Goal: Transaction & Acquisition: Register for event/course

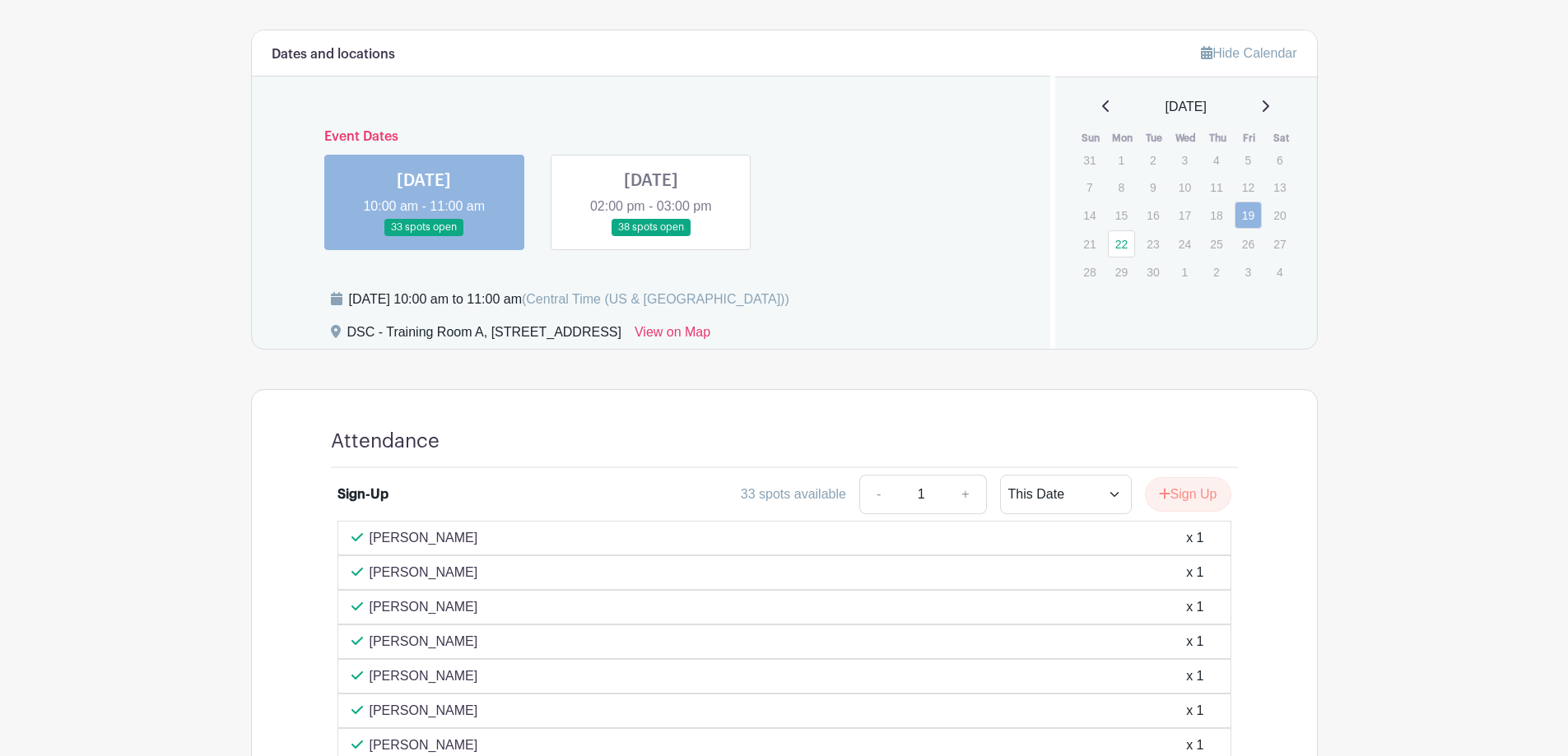
scroll to position [576, 0]
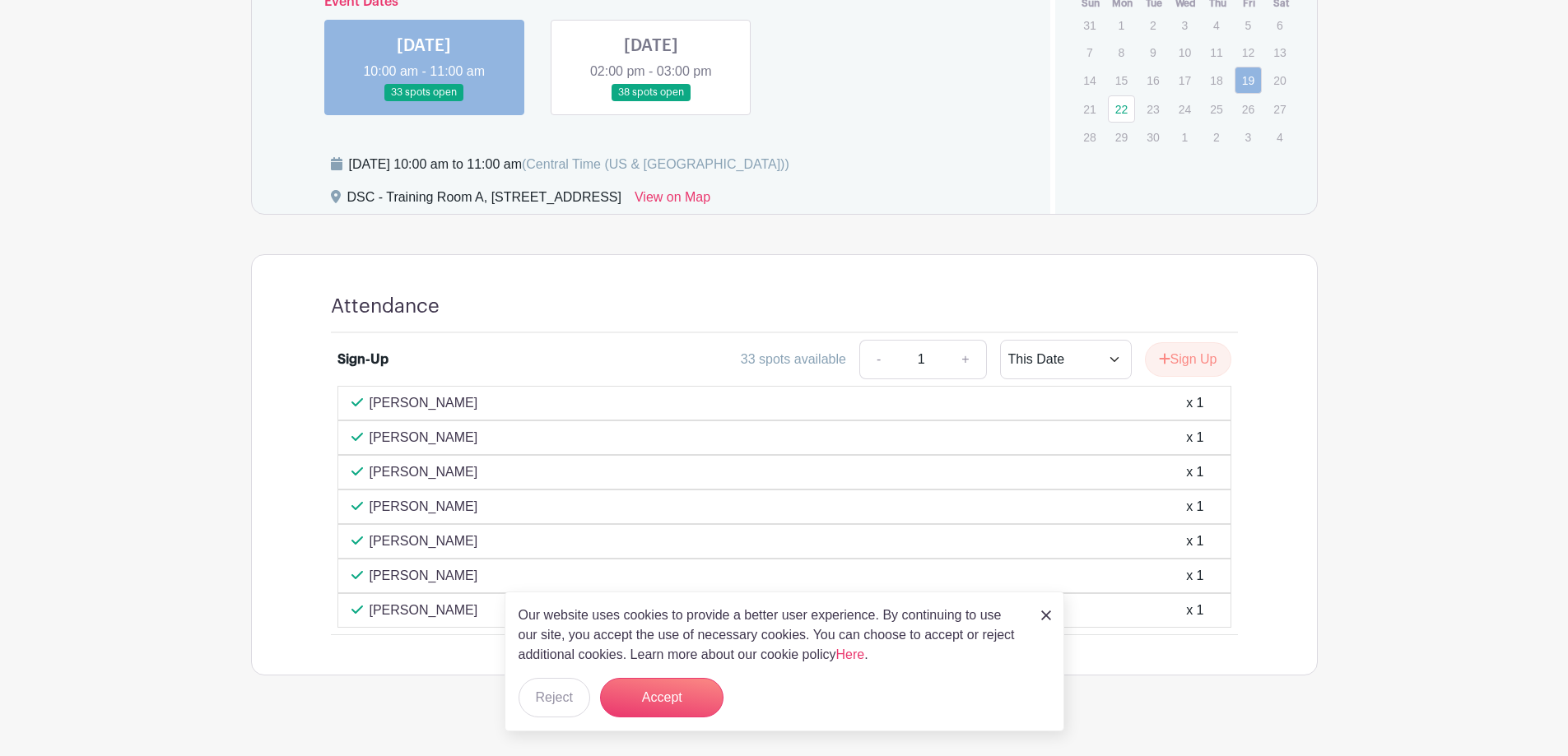
click at [1046, 618] on img at bounding box center [1045, 615] width 10 height 10
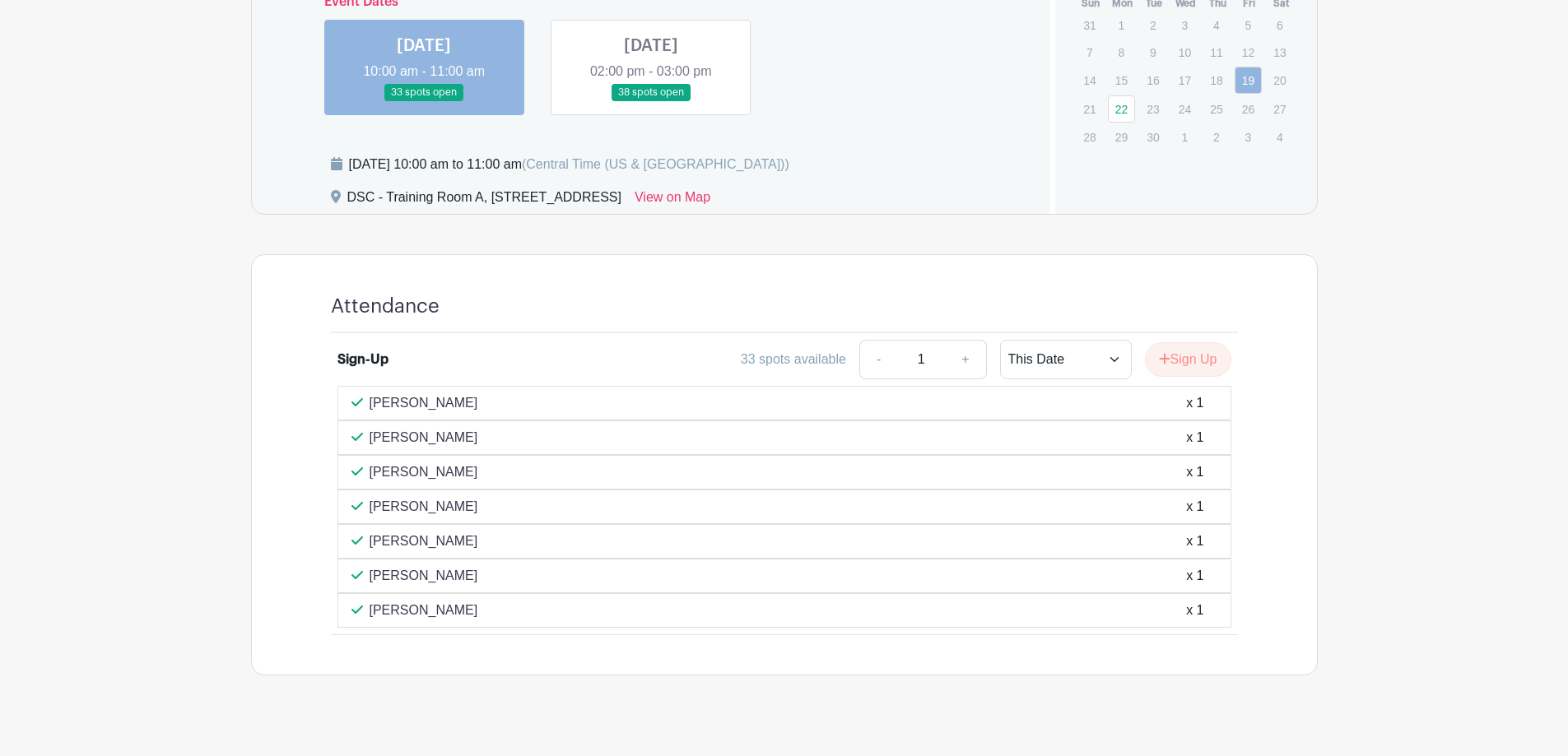
click at [651, 101] on link at bounding box center [651, 101] width 0 height 0
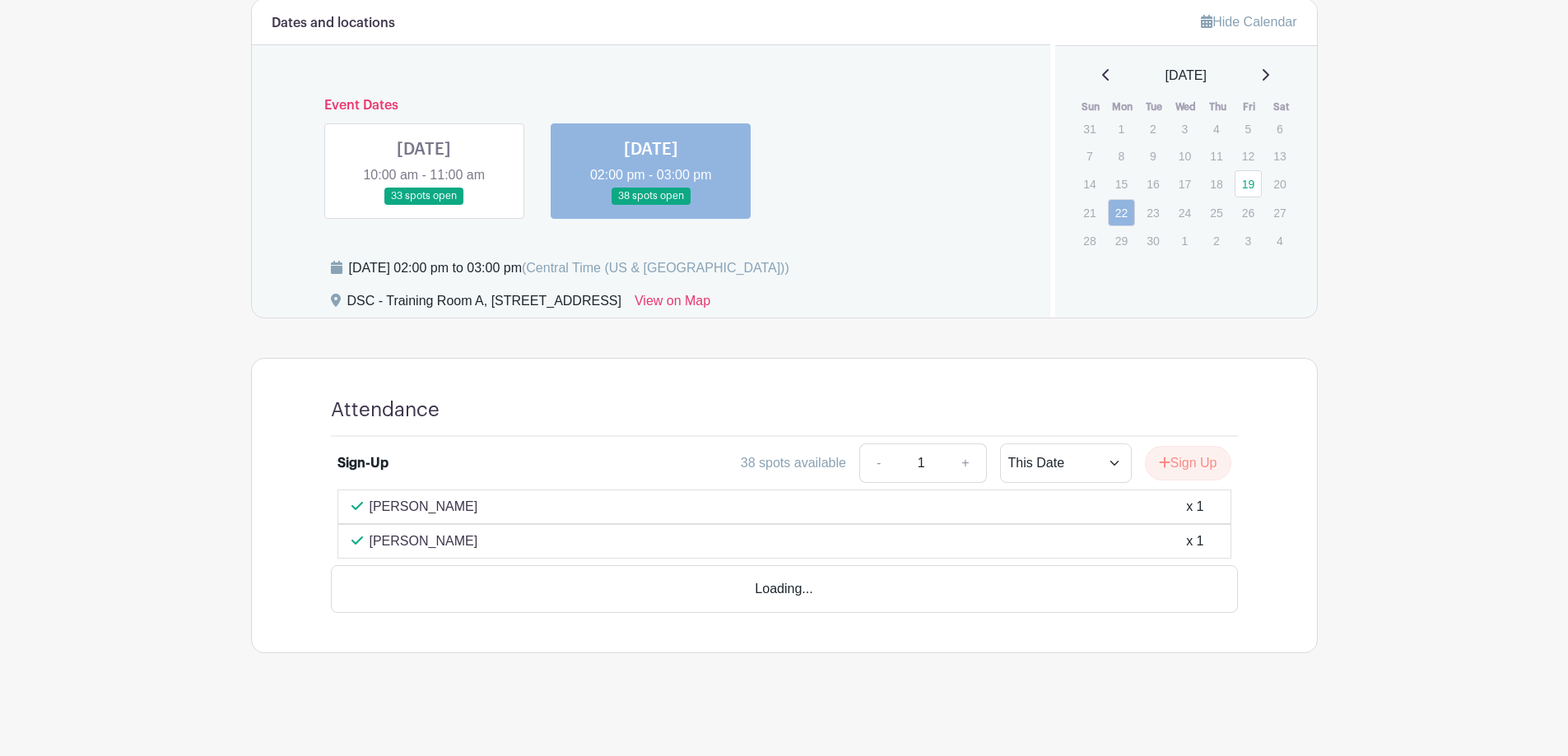
scroll to position [425, 0]
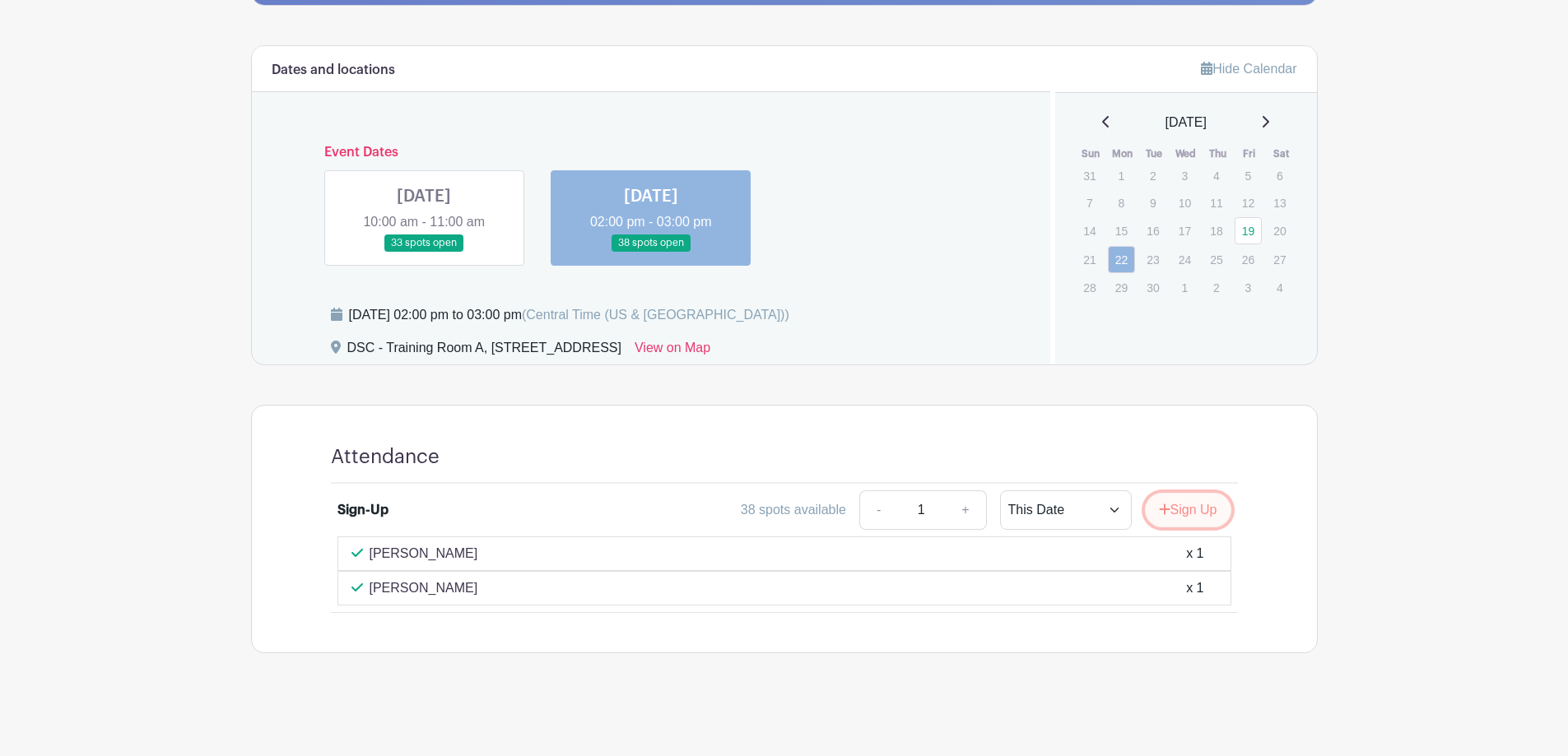
click at [1189, 499] on button "Sign Up" at bounding box center [1188, 510] width 86 height 34
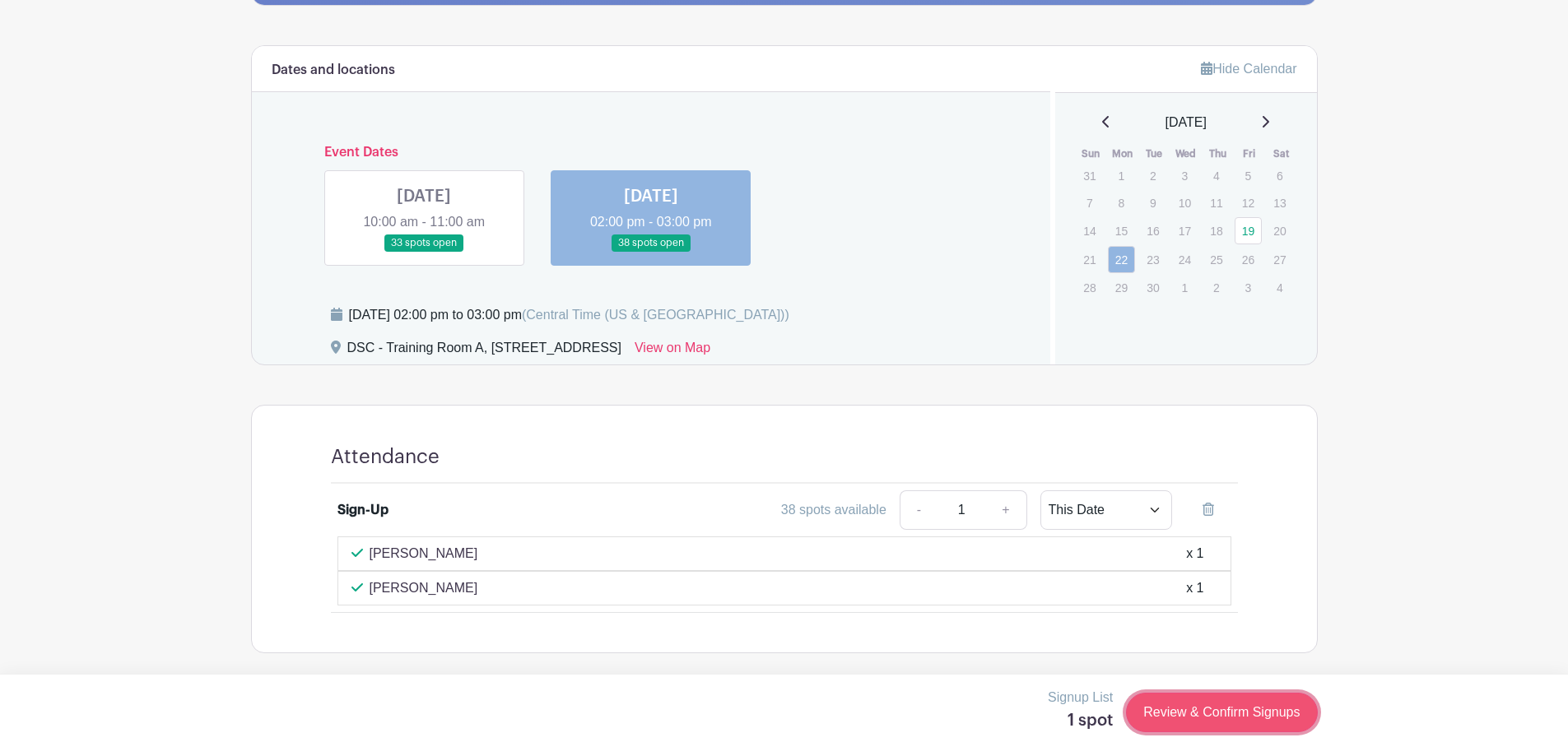
click at [1236, 717] on link "Review & Confirm Signups" at bounding box center [1221, 712] width 191 height 40
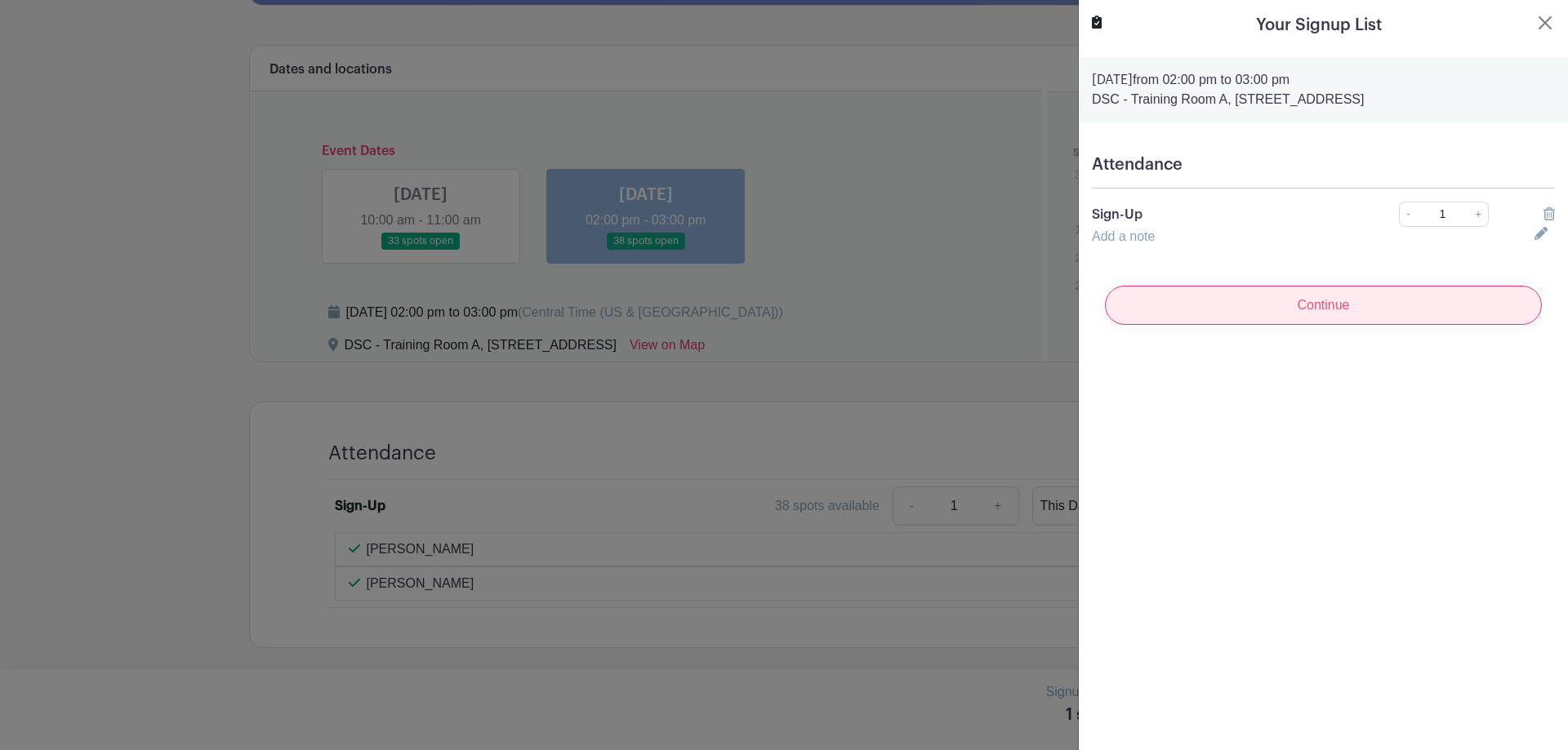
click at [1396, 296] on input "Continue" at bounding box center [1323, 305] width 437 height 39
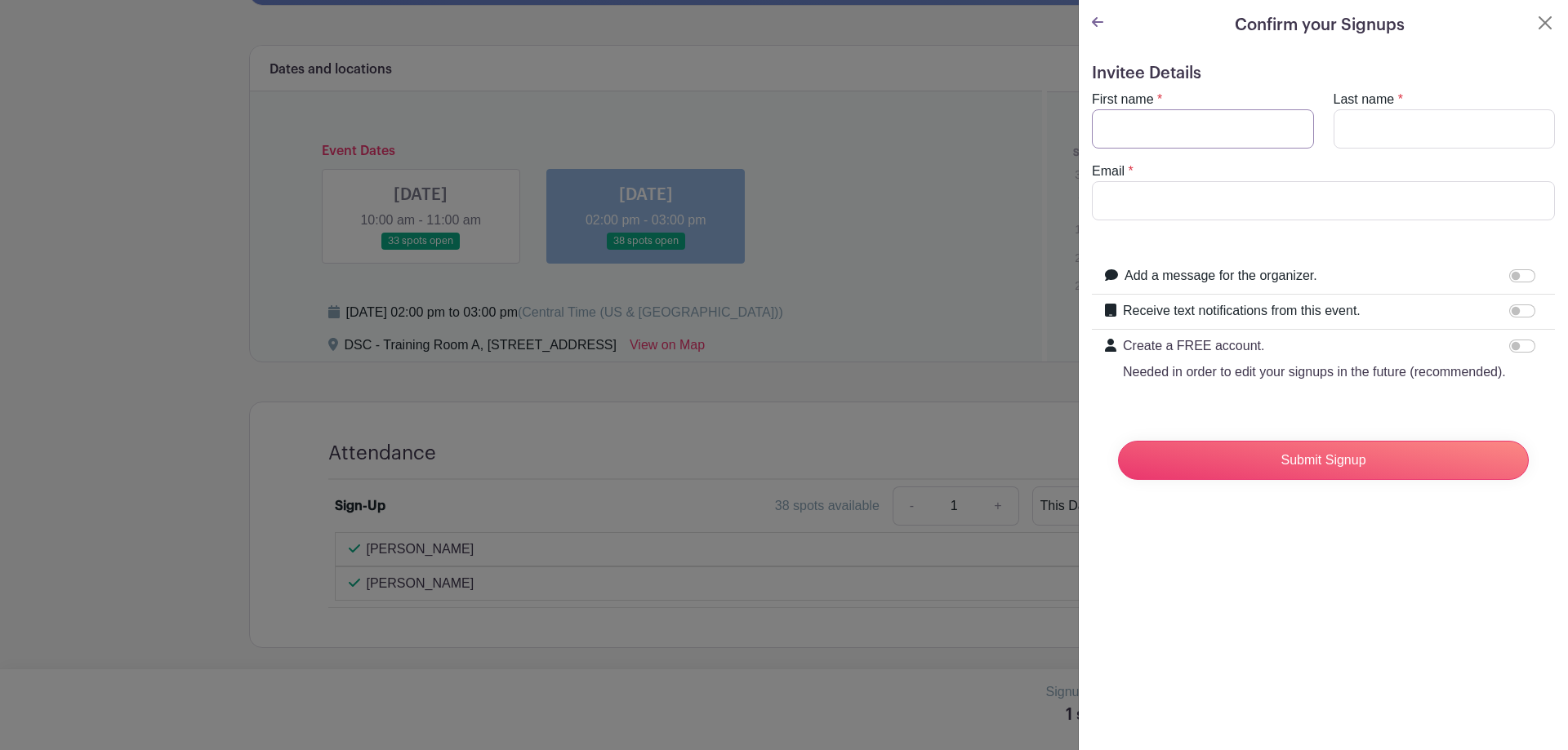
click at [1184, 137] on input "First name" at bounding box center [1203, 128] width 222 height 39
type input "[PERSON_NAME]"
click at [1385, 120] on input "Last name" at bounding box center [1444, 128] width 222 height 39
type input "[PERSON_NAME]"
click at [1341, 206] on input "Email" at bounding box center [1323, 201] width 463 height 39
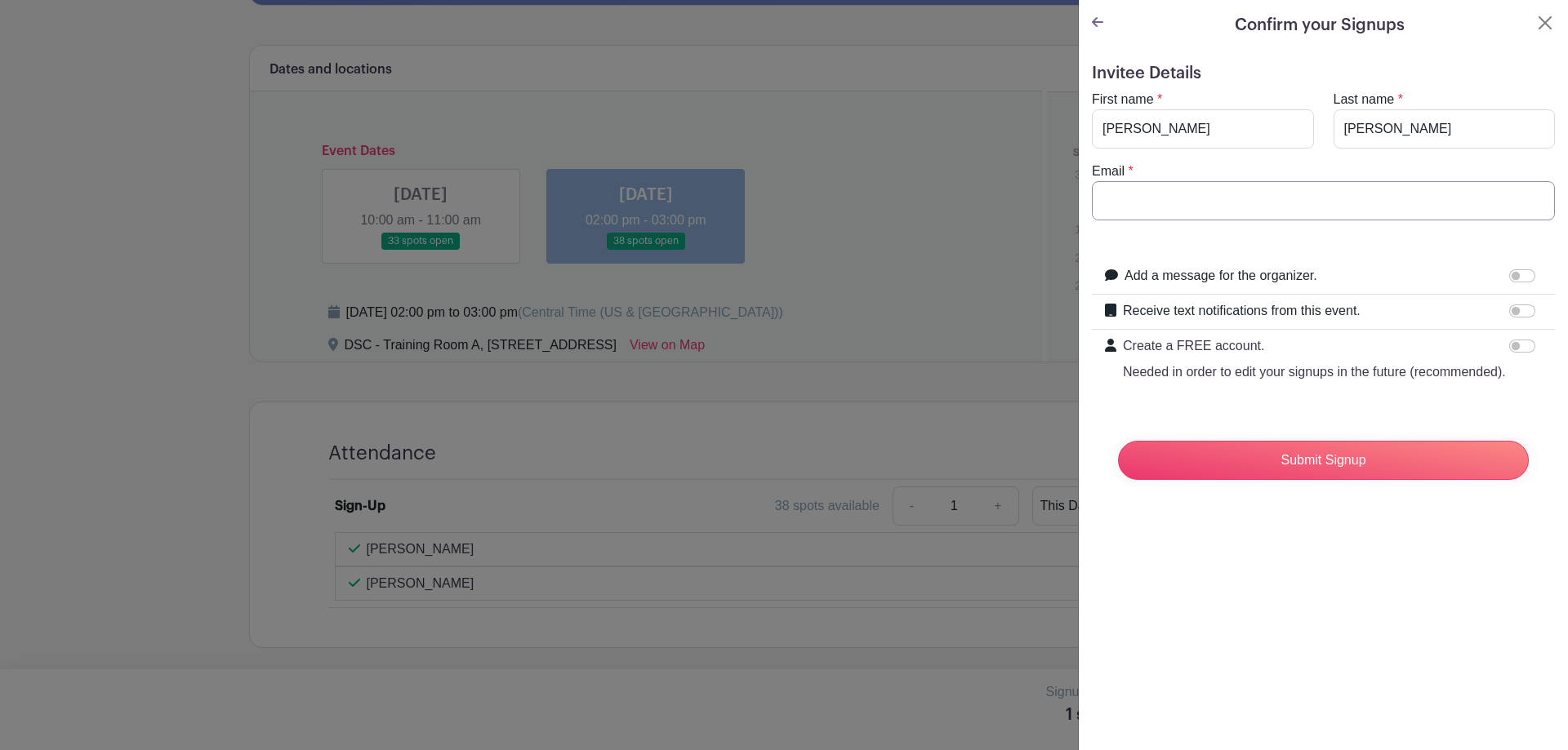
type input "[EMAIL_ADDRESS][DOMAIN_NAME]"
click at [1315, 480] on input "Submit Signup" at bounding box center [1323, 460] width 411 height 39
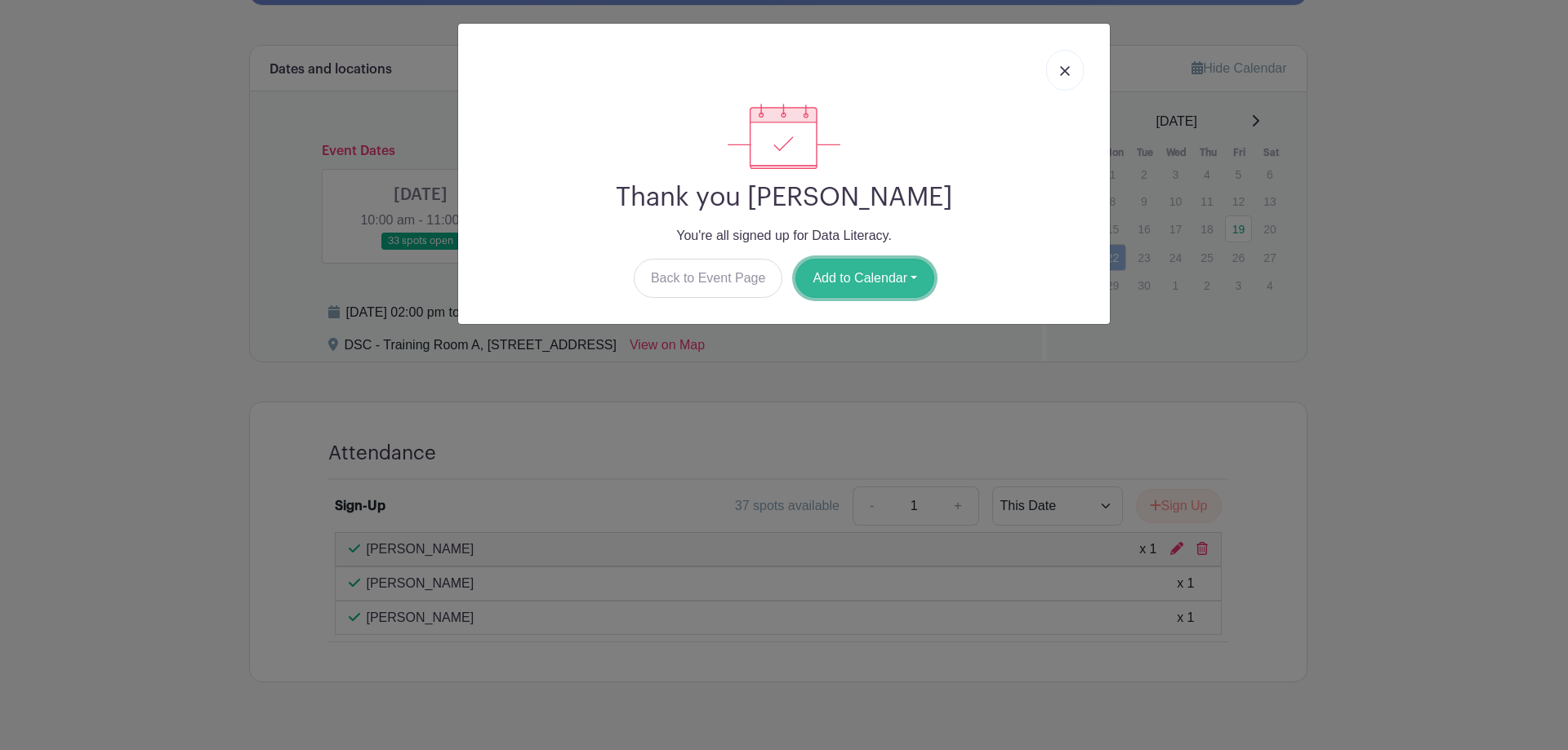
click at [845, 286] on button "Add to Calendar" at bounding box center [864, 278] width 139 height 39
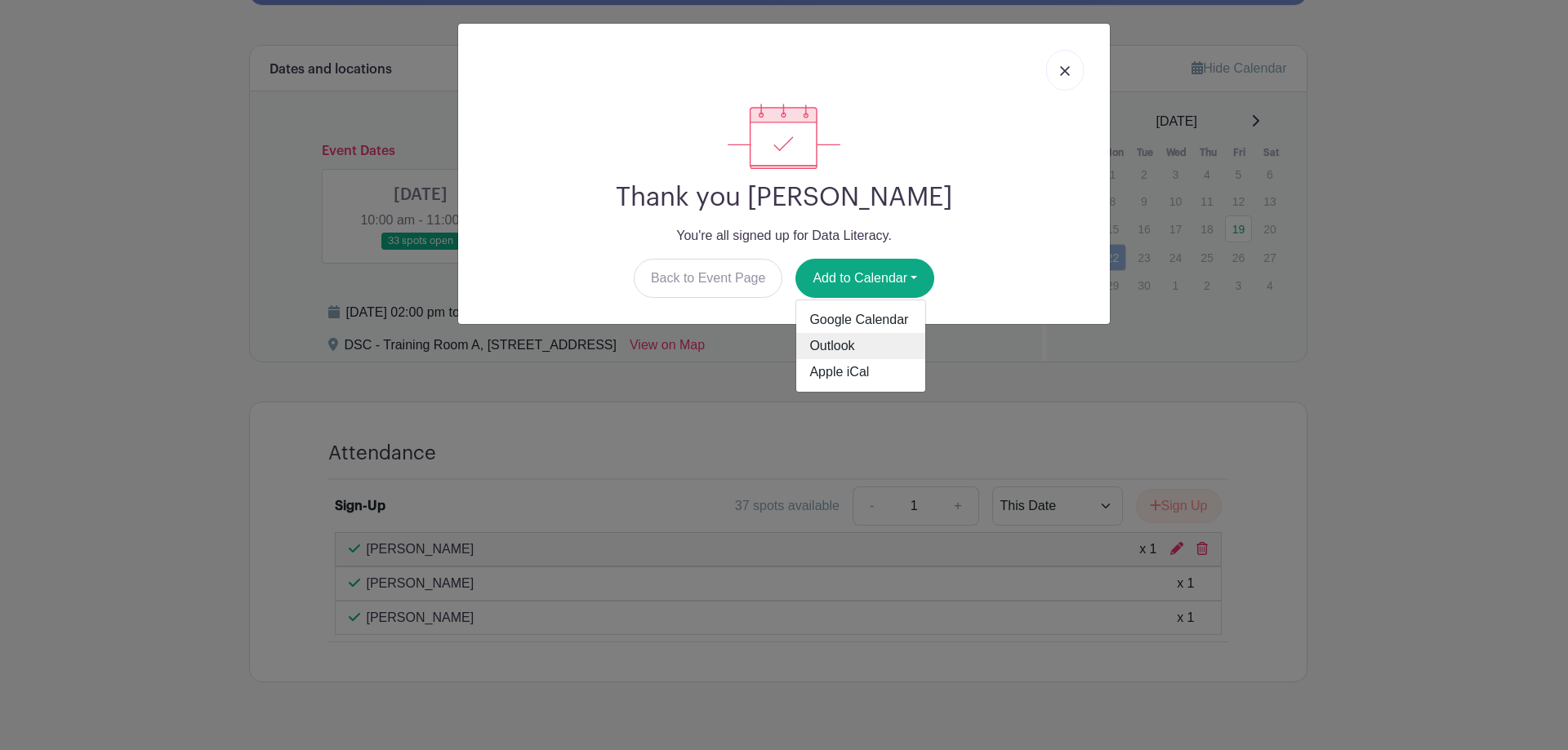
click at [834, 340] on link "Outlook" at bounding box center [860, 346] width 129 height 26
click at [1059, 70] on link at bounding box center [1064, 70] width 38 height 41
